Goal: Transaction & Acquisition: Obtain resource

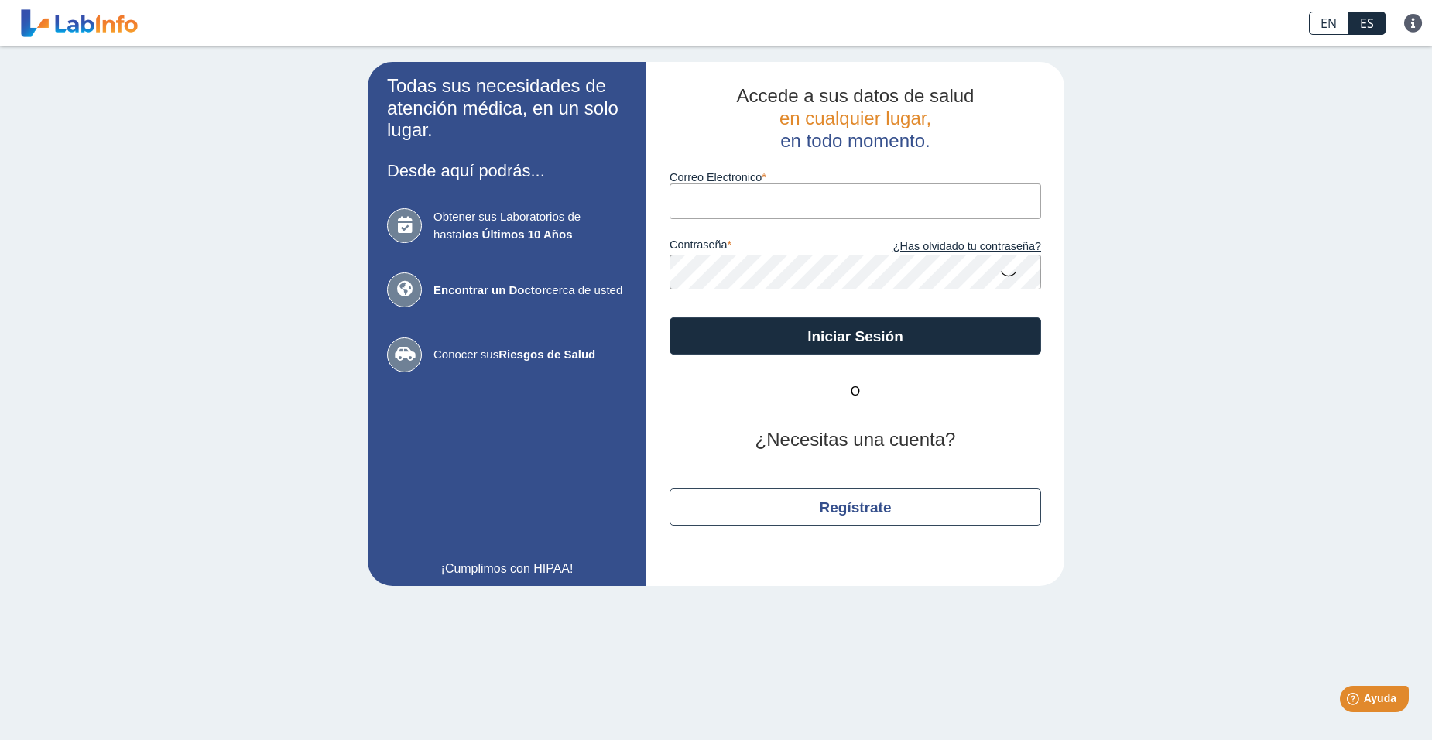
type input "[EMAIL_ADDRESS][DOMAIN_NAME]"
click at [1010, 281] on icon at bounding box center [1009, 273] width 19 height 30
click at [1011, 277] on icon at bounding box center [1009, 272] width 19 height 28
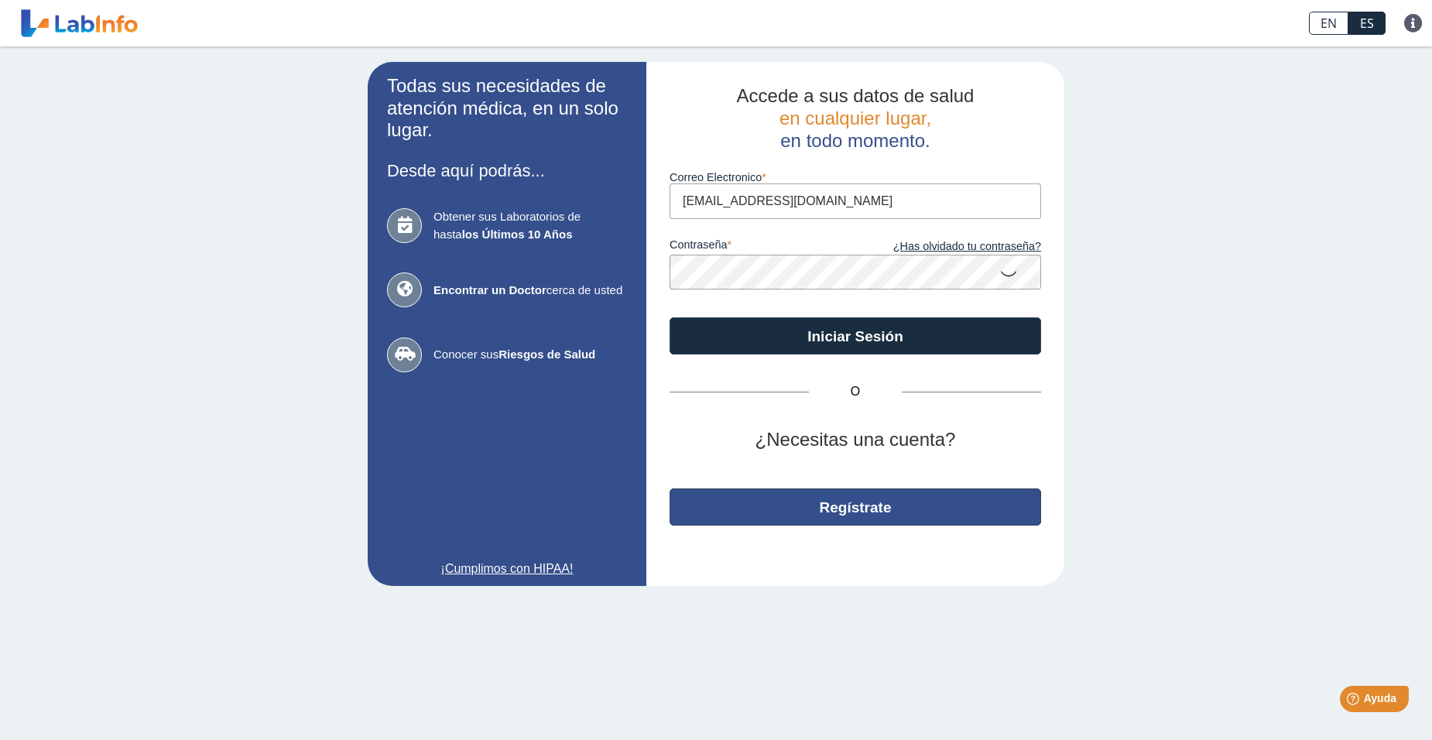
click at [837, 515] on button "Regístrate" at bounding box center [856, 507] width 372 height 37
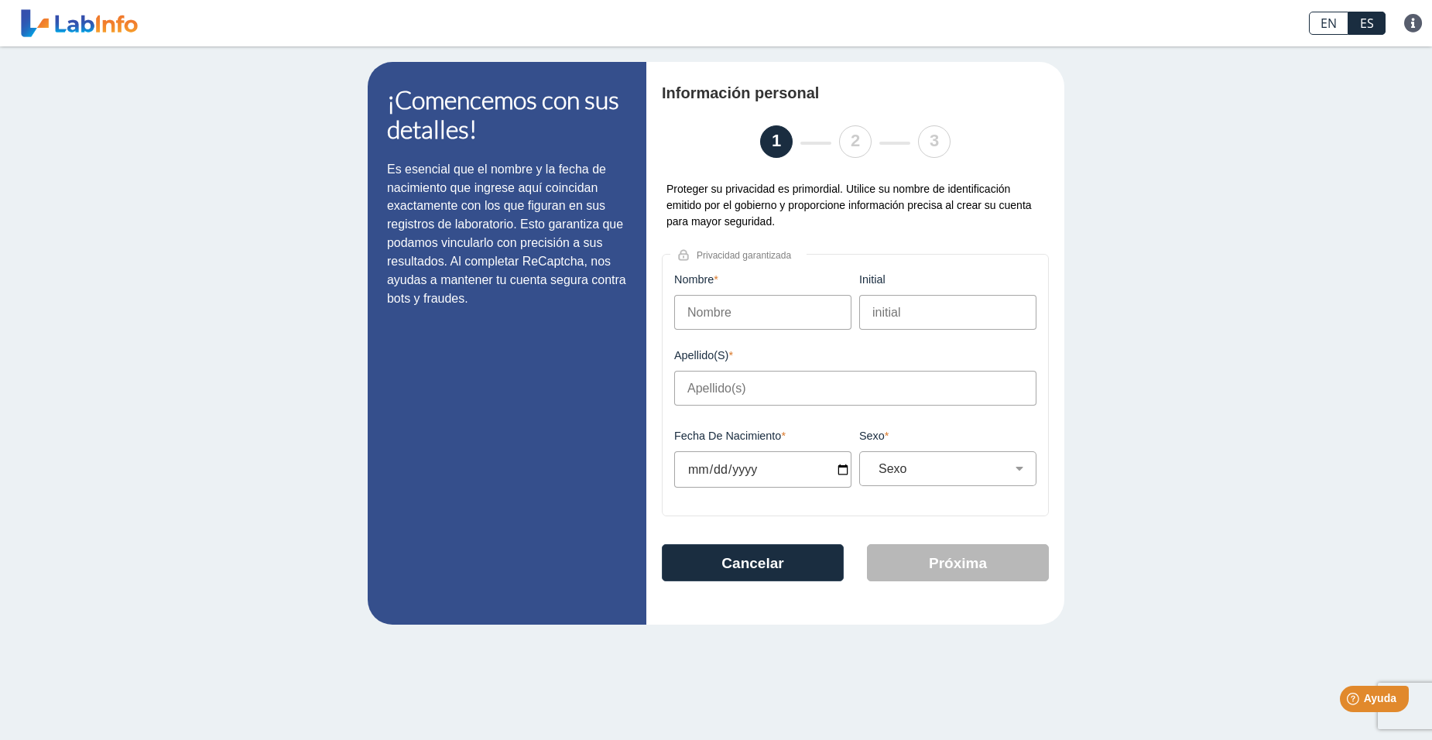
click at [768, 321] on input "Nombre" at bounding box center [762, 312] width 177 height 35
click at [749, 314] on input "Nombre" at bounding box center [762, 312] width 177 height 35
type input "Rafael"
click at [719, 385] on input "Apellido(s)" at bounding box center [855, 388] width 362 height 35
click at [924, 317] on input "initial" at bounding box center [947, 312] width 177 height 35
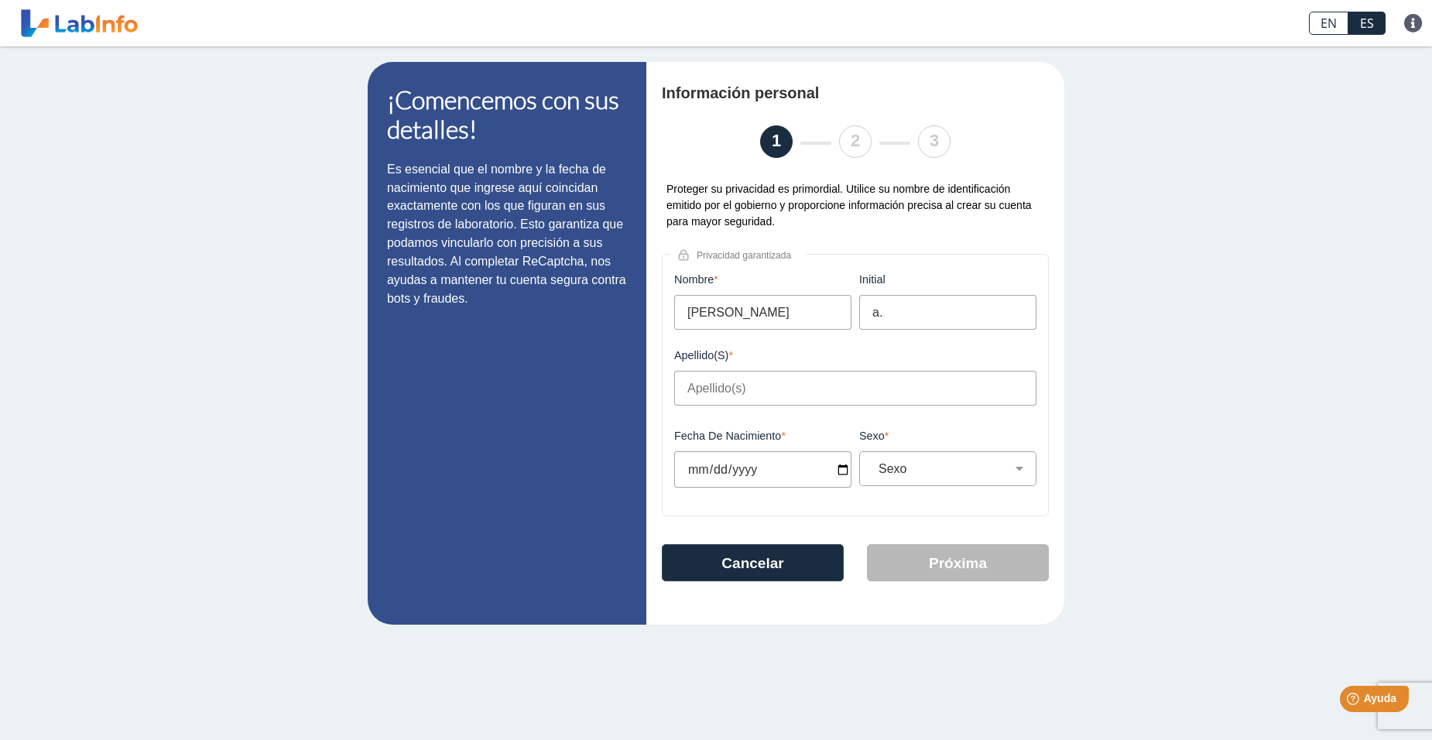
type input "a."
click at [898, 374] on div "Apellido(s) Este campo es requerido" at bounding box center [855, 387] width 370 height 76
click at [893, 384] on input "Apellido(s)" at bounding box center [855, 388] width 362 height 35
type input "Irizarry Vazquez"
click at [841, 474] on input "Fecha de Nacimiento" at bounding box center [762, 469] width 177 height 36
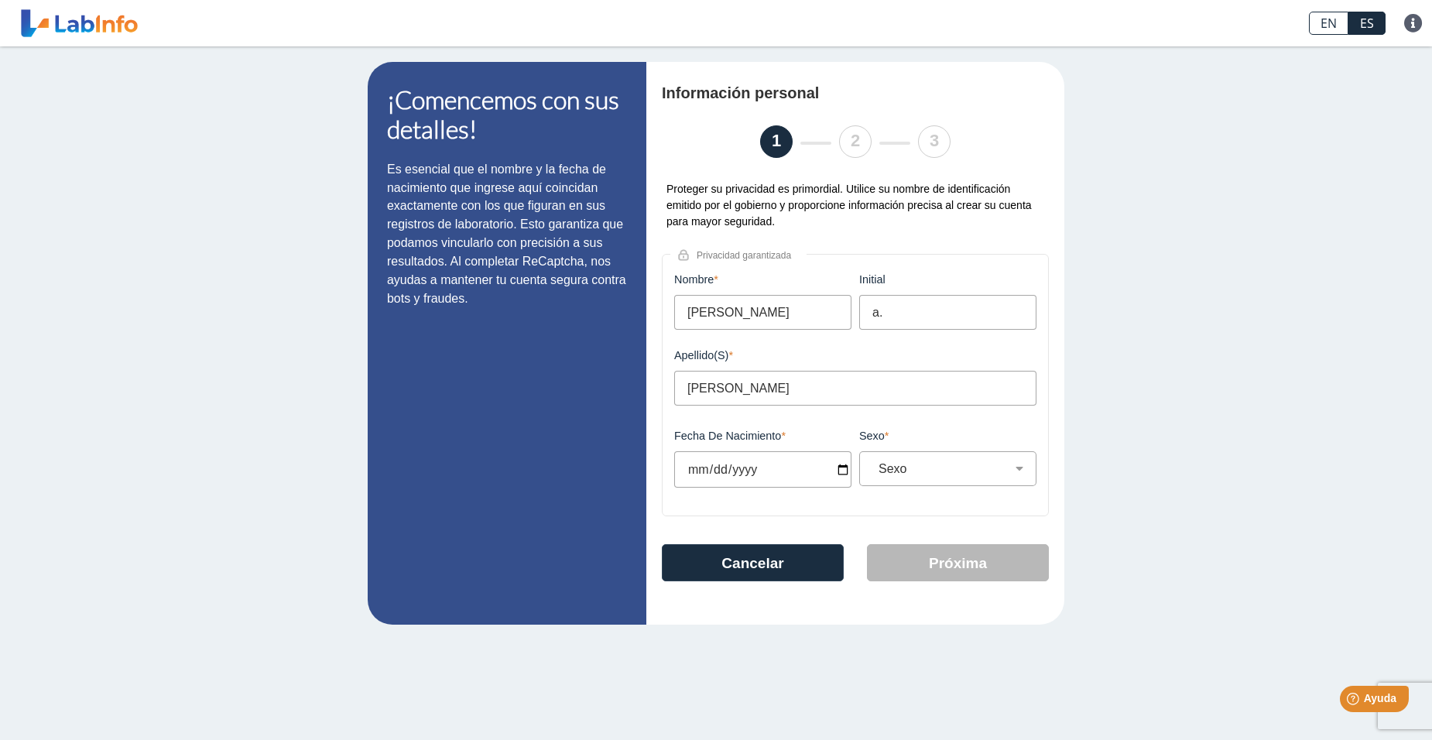
type input "2025-09-22"
select select
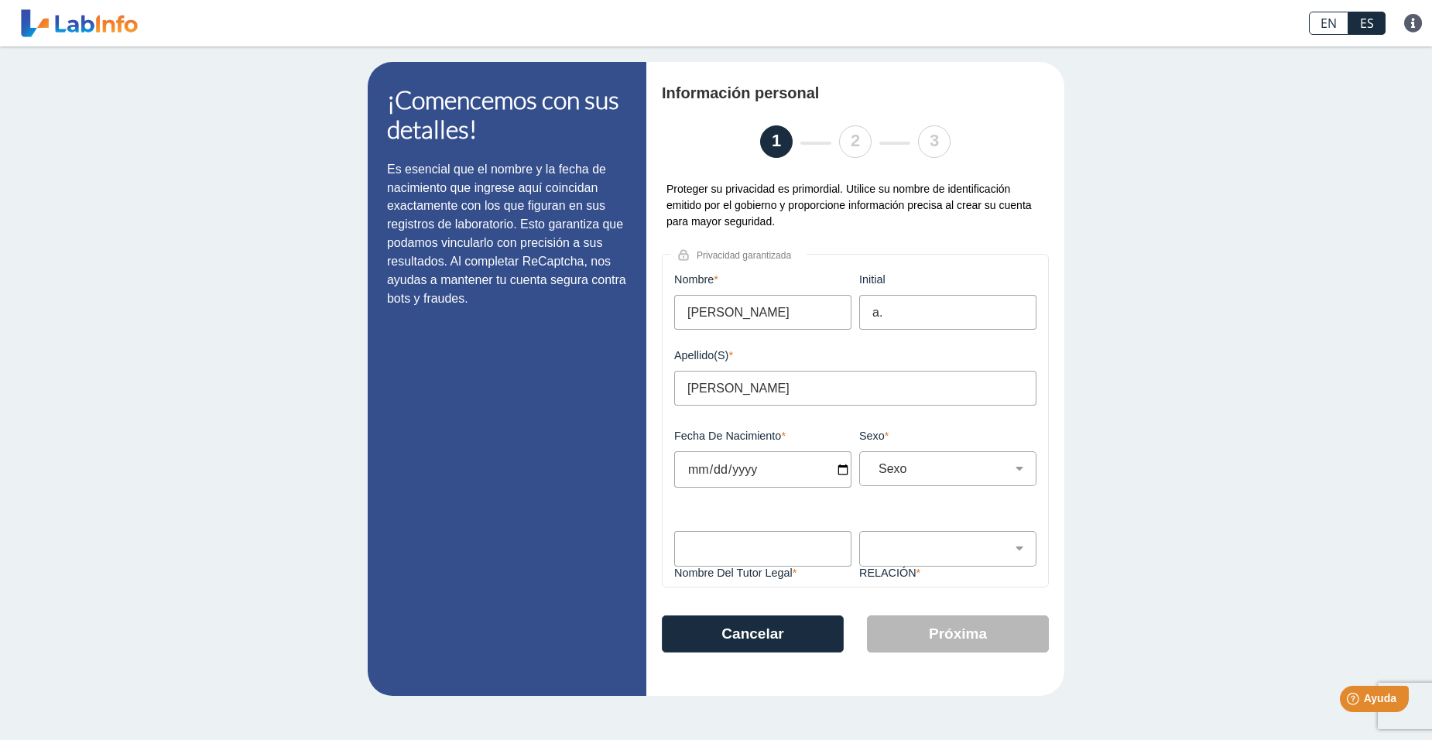
click at [753, 477] on input "2025-09-03" at bounding box center [762, 469] width 177 height 36
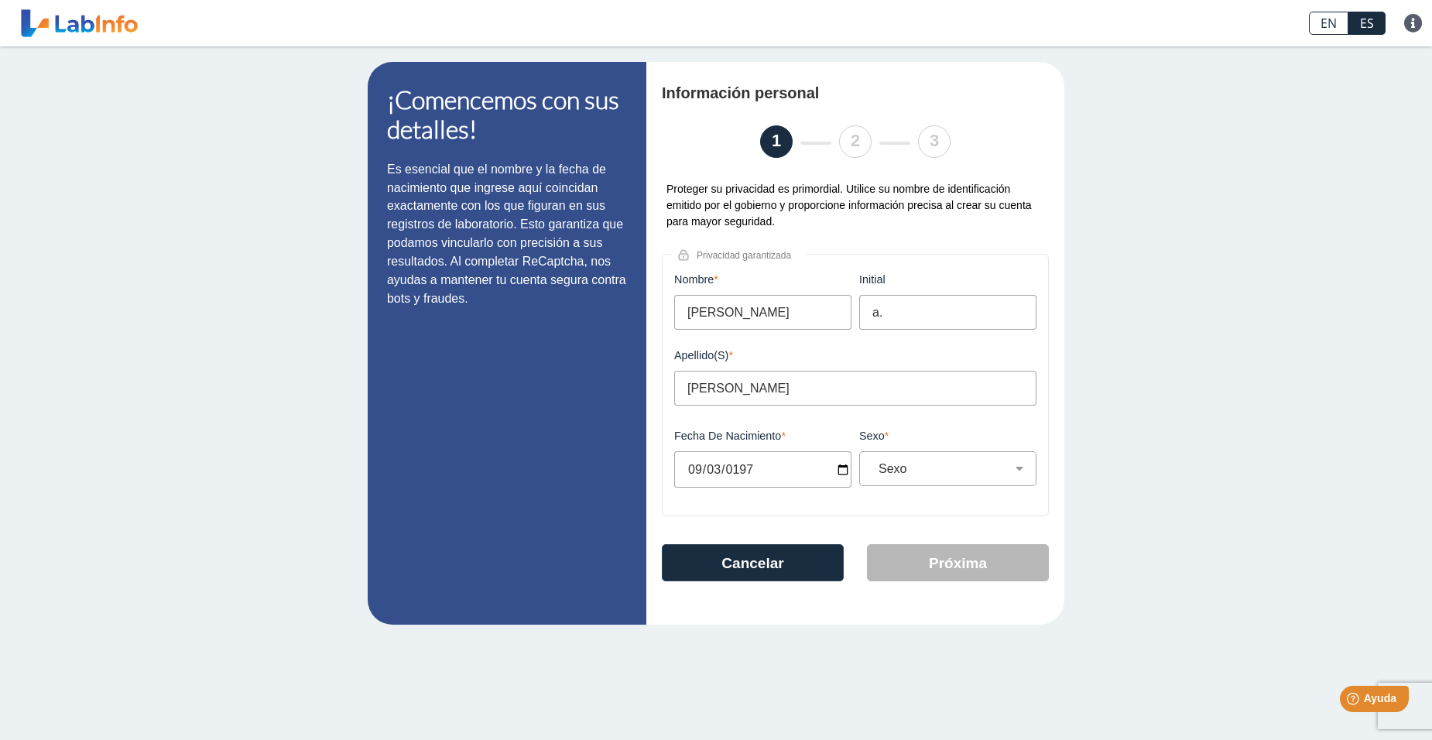
type input "1972-09-03"
click at [961, 476] on select "Sexo Masculino Femenino" at bounding box center [954, 468] width 163 height 15
select select "M"
click at [873, 466] on select "Sexo Masculino Femenino" at bounding box center [954, 468] width 163 height 15
click at [952, 572] on button "Próxima" at bounding box center [958, 562] width 182 height 37
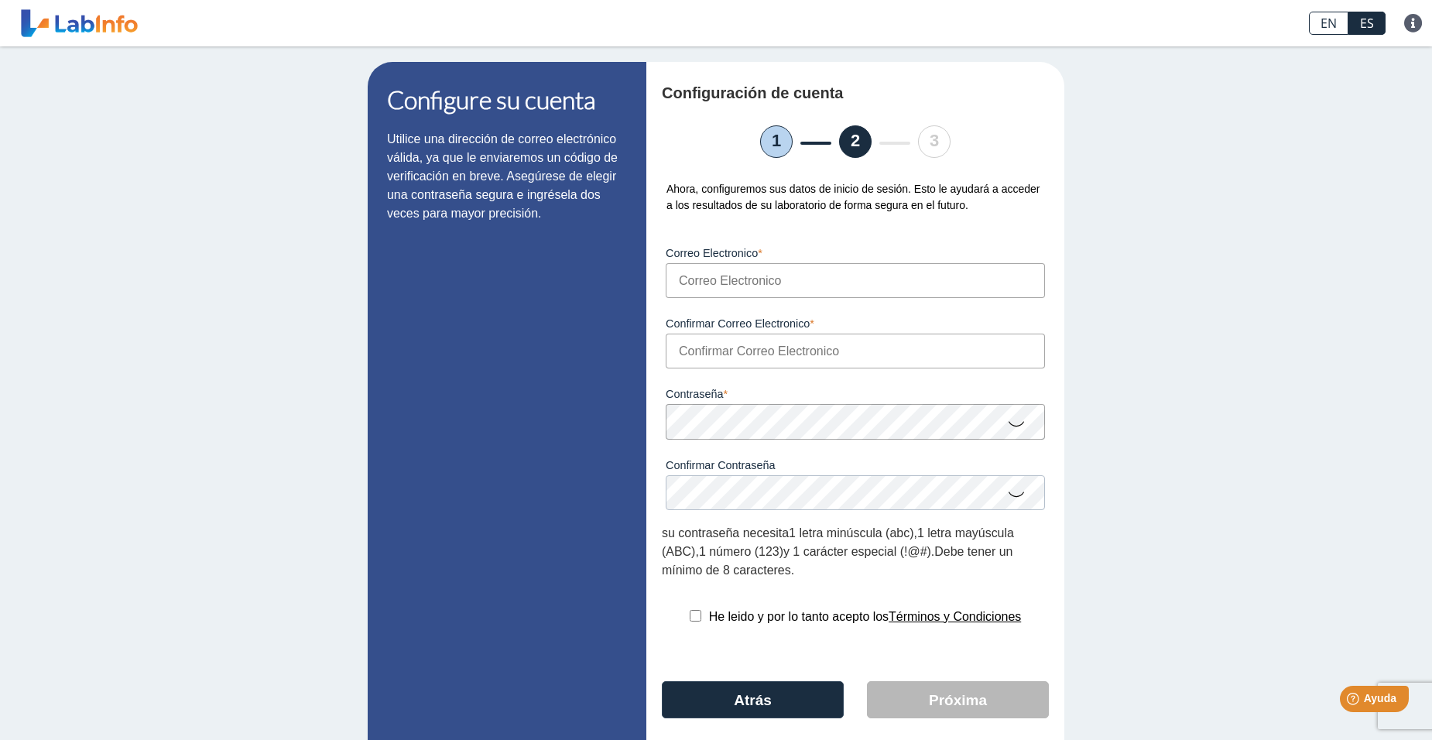
click at [730, 288] on input "Correo Electronico" at bounding box center [855, 280] width 379 height 35
type input "[EMAIL_ADDRESS][DOMAIN_NAME]"
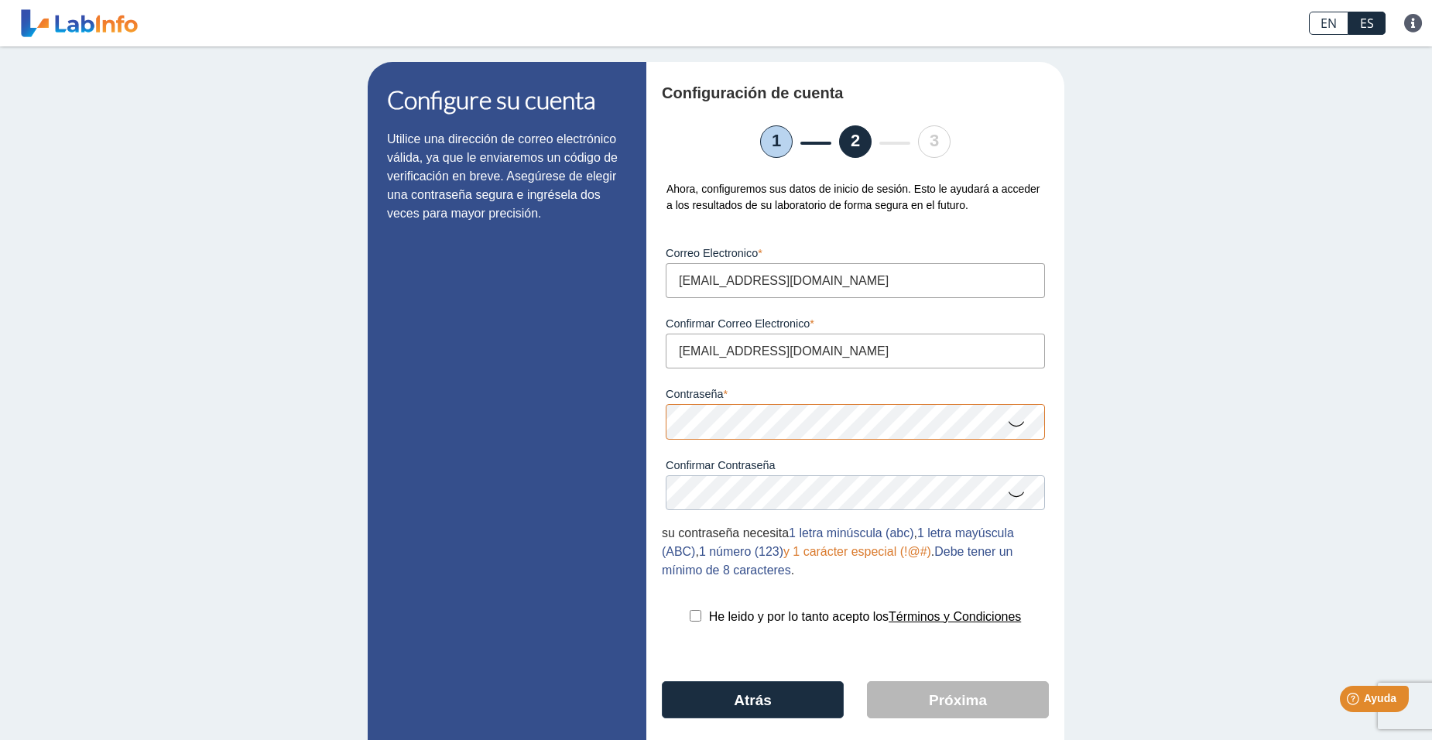
click at [655, 419] on div "Configuración de cuenta 1 2 3 Ahora, configuremos sus datos de inicio de sesión…" at bounding box center [855, 416] width 418 height 709
drag, startPoint x: 658, startPoint y: 419, endPoint x: 1195, endPoint y: 362, distance: 539.6
click at [1195, 362] on div "Configure su cuenta Utilice una dirección de correo electrónico válida, ya que …" at bounding box center [716, 416] width 1432 height 740
click at [1008, 430] on icon at bounding box center [1016, 423] width 19 height 30
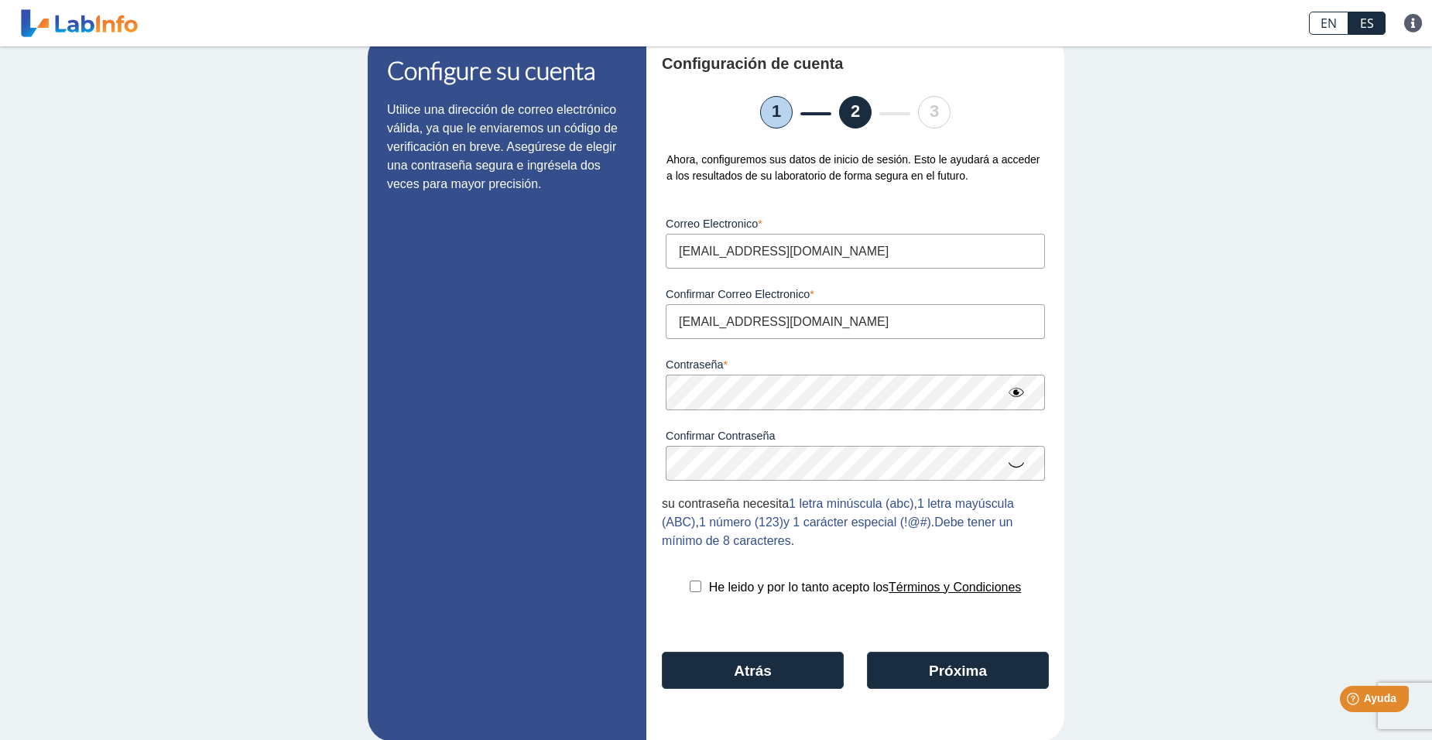
scroll to position [53, 0]
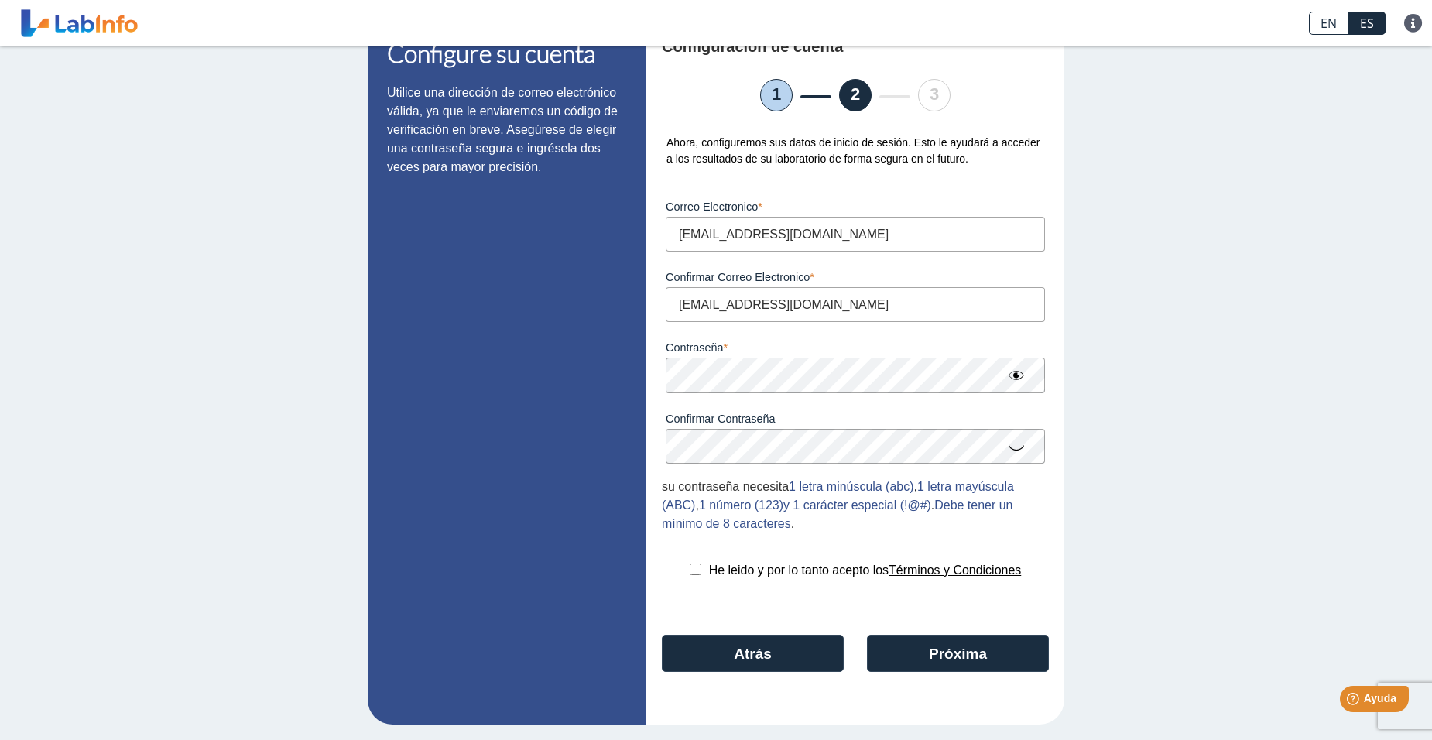
click at [692, 568] on input "checkbox" at bounding box center [696, 570] width 12 height 12
checkbox input "true"
click at [1029, 655] on button "Próxima" at bounding box center [958, 653] width 182 height 37
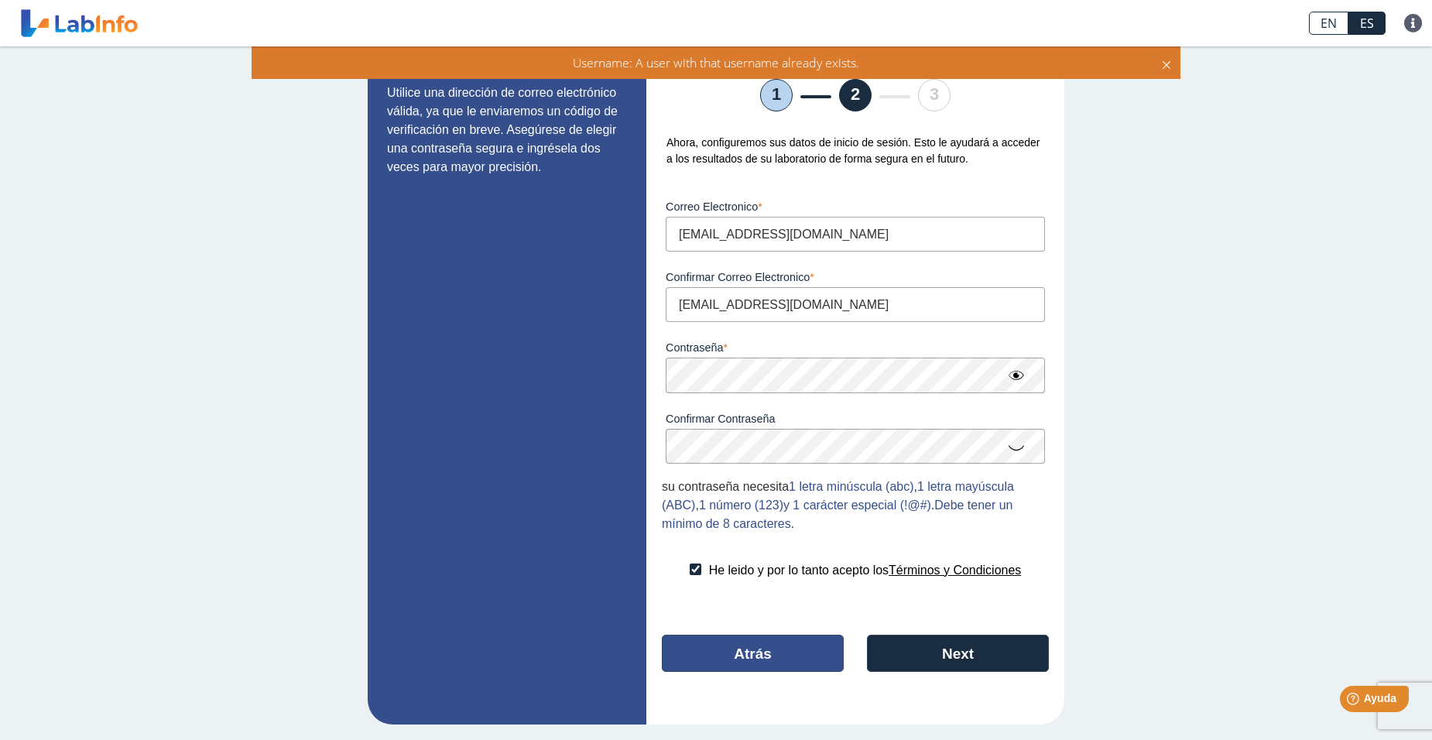
click at [749, 646] on button "Atrás" at bounding box center [753, 653] width 182 height 37
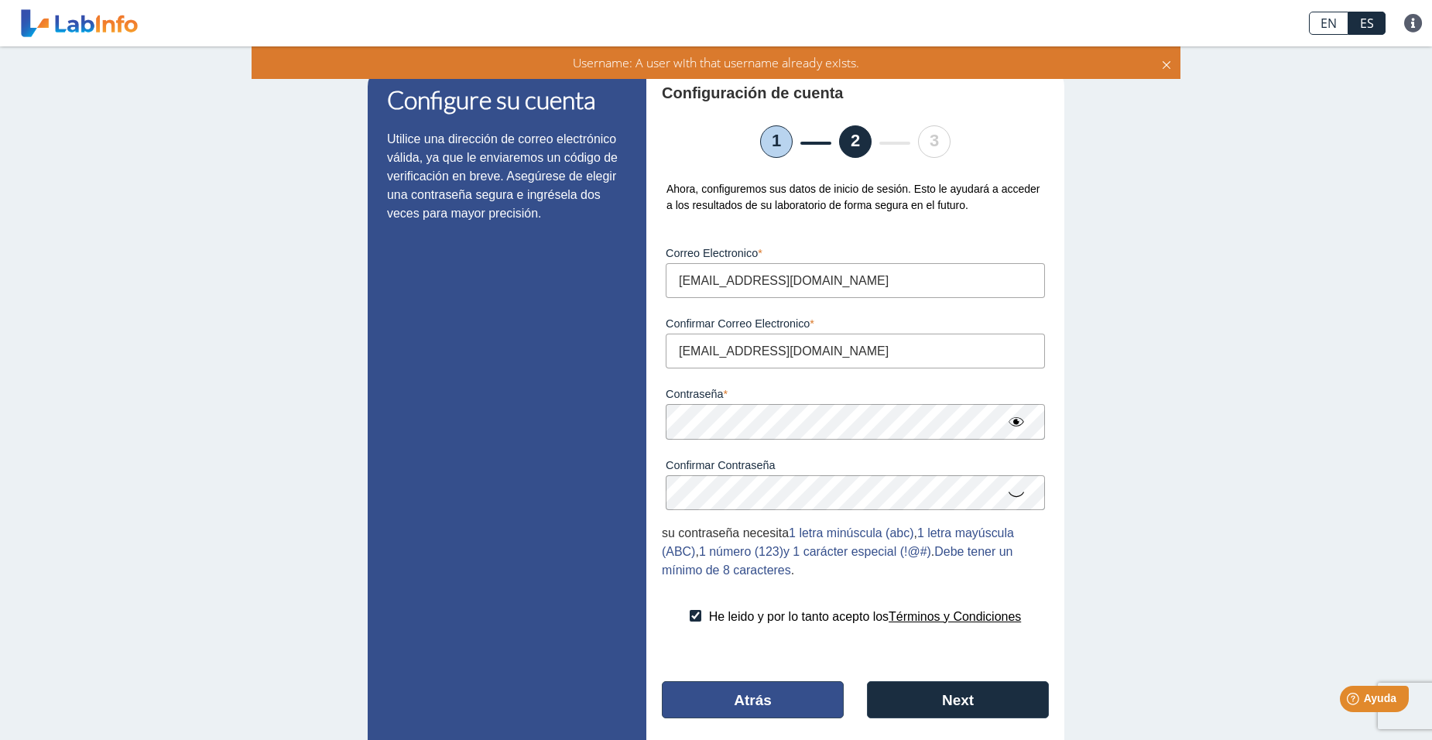
select select "M"
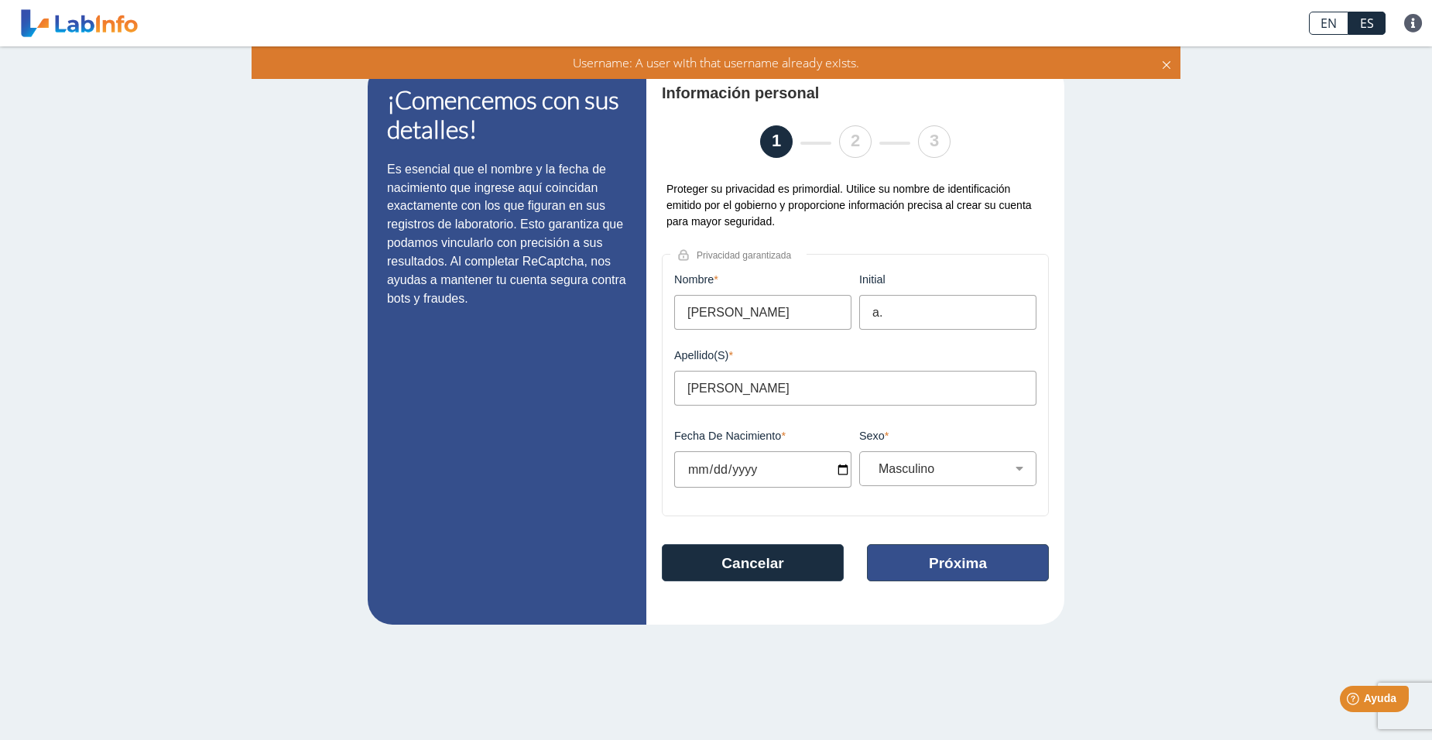
click at [989, 573] on button "Próxima" at bounding box center [958, 562] width 182 height 37
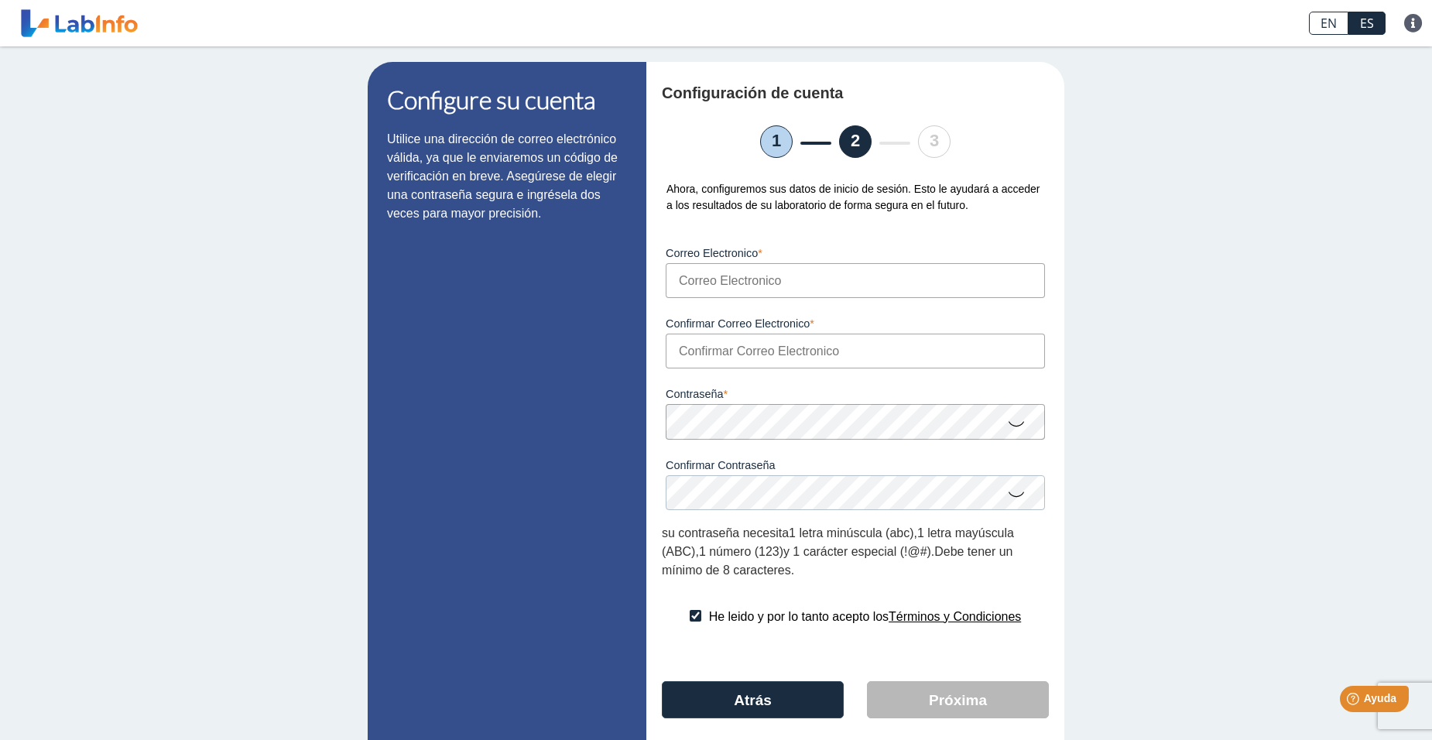
click at [773, 283] on input "Correo Electronico" at bounding box center [855, 280] width 379 height 35
click at [764, 140] on li "1" at bounding box center [776, 141] width 33 height 33
click at [722, 283] on input "Correo Electronico" at bounding box center [855, 280] width 379 height 35
type input "[EMAIL_ADDRESS][DOMAIN_NAME]"
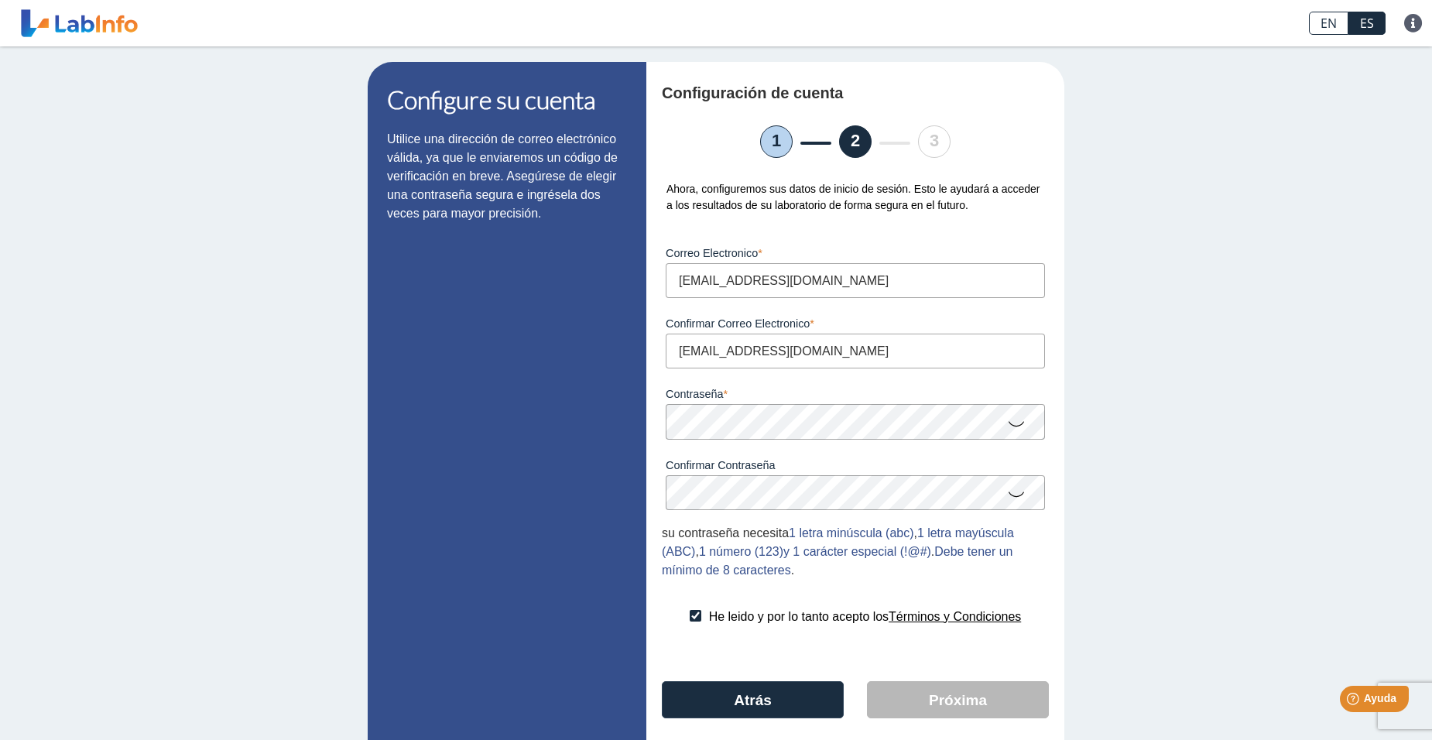
click at [1009, 429] on icon at bounding box center [1016, 423] width 19 height 30
click at [931, 702] on button "Próxima" at bounding box center [958, 699] width 182 height 37
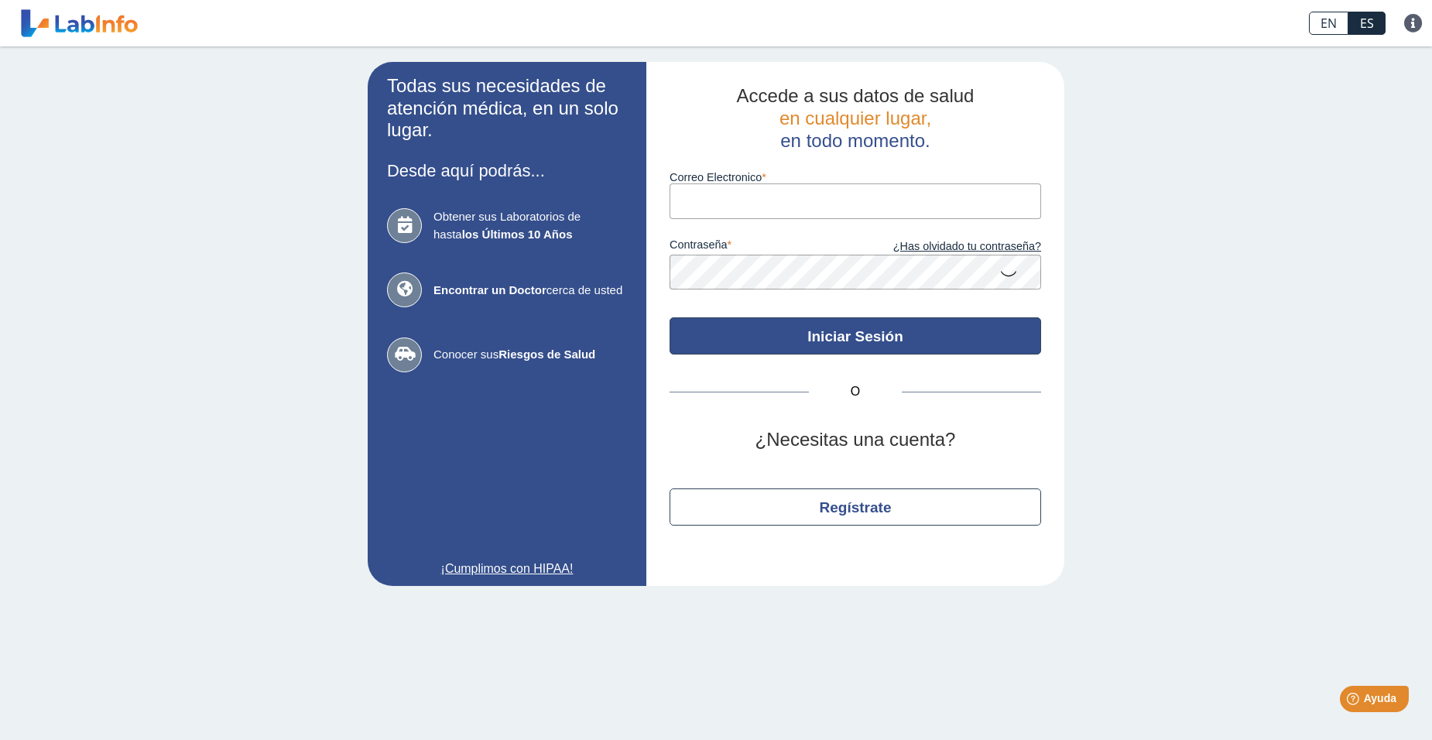
type input "[EMAIL_ADDRESS][DOMAIN_NAME]"
click at [804, 351] on button "Iniciar Sesión" at bounding box center [856, 335] width 372 height 37
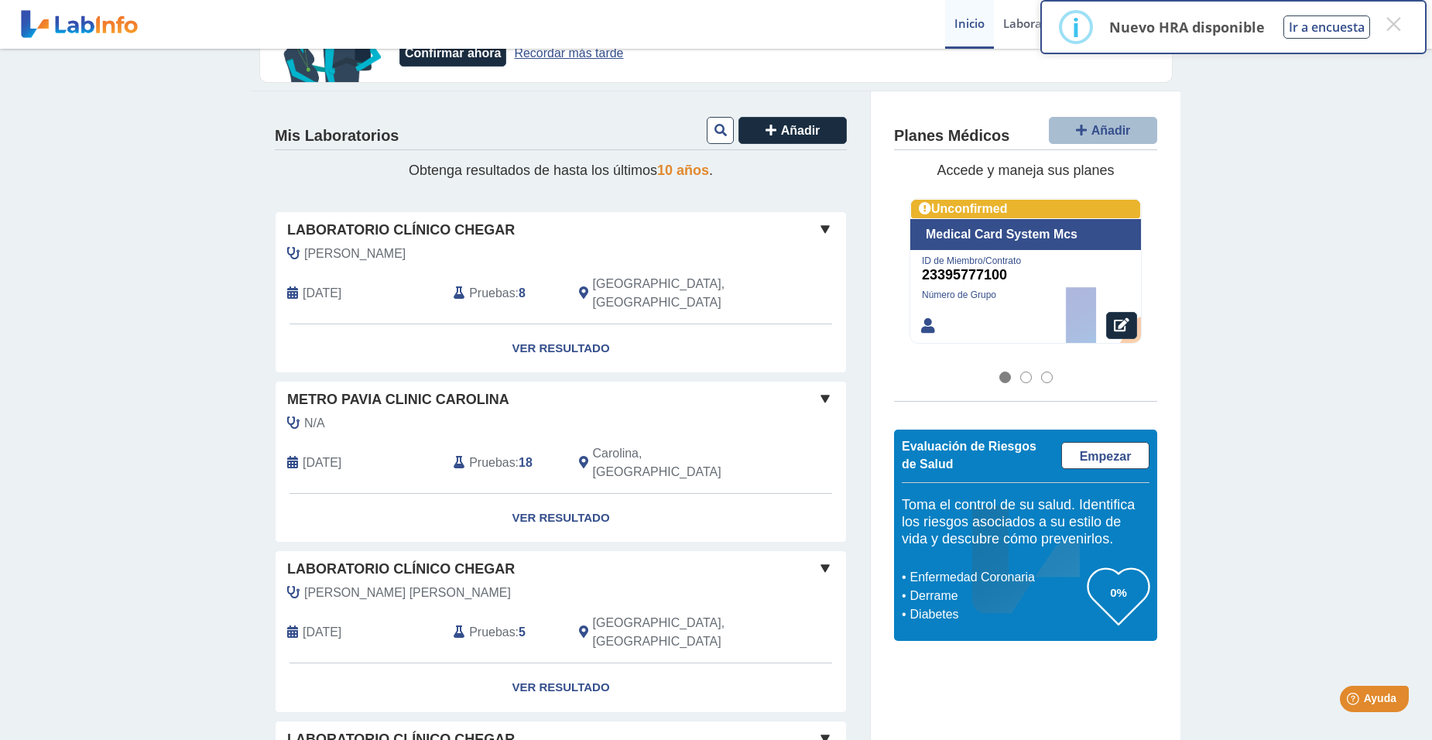
scroll to position [232, 0]
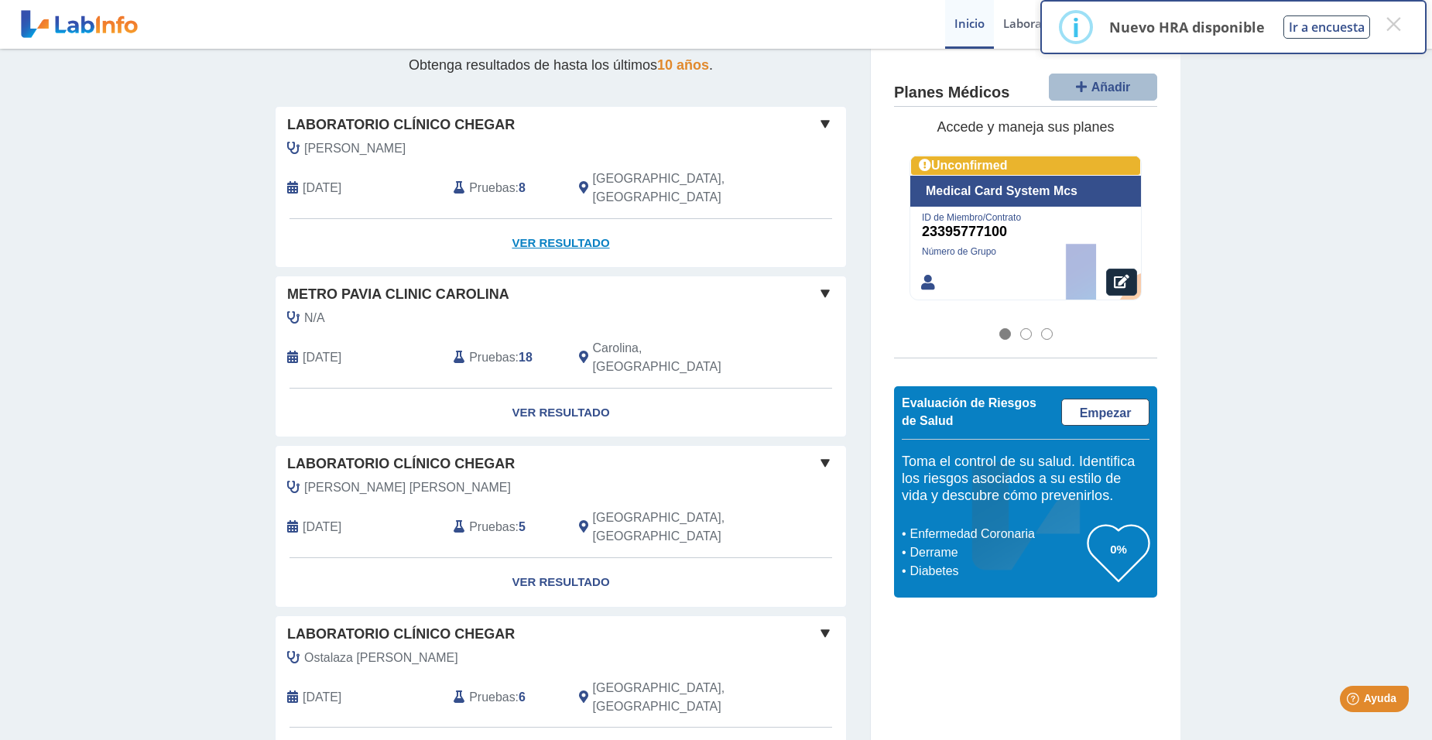
click at [540, 219] on link "Ver Resultado" at bounding box center [561, 243] width 571 height 49
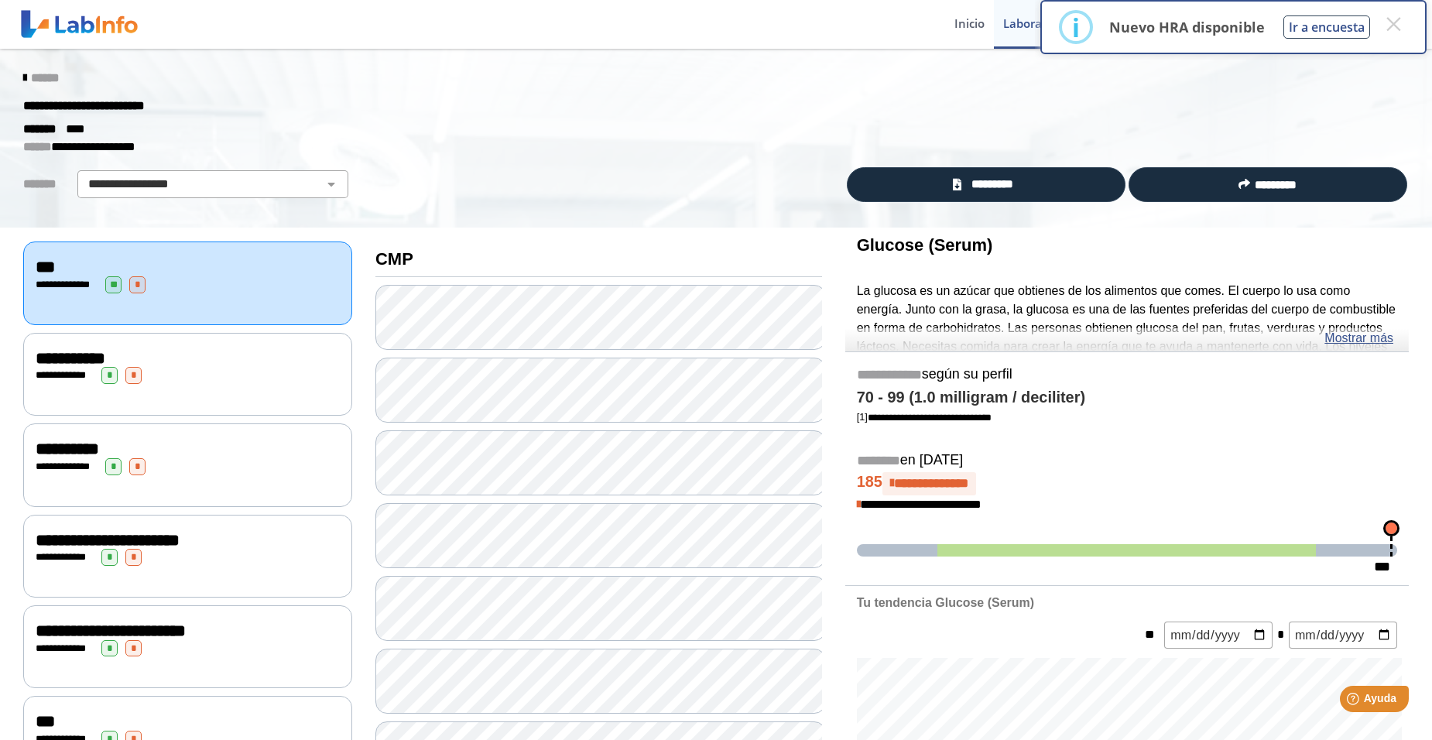
click at [218, 290] on div "**********" at bounding box center [188, 284] width 304 height 17
click at [908, 179] on link "*********" at bounding box center [986, 184] width 279 height 35
